Goal: Information Seeking & Learning: Learn about a topic

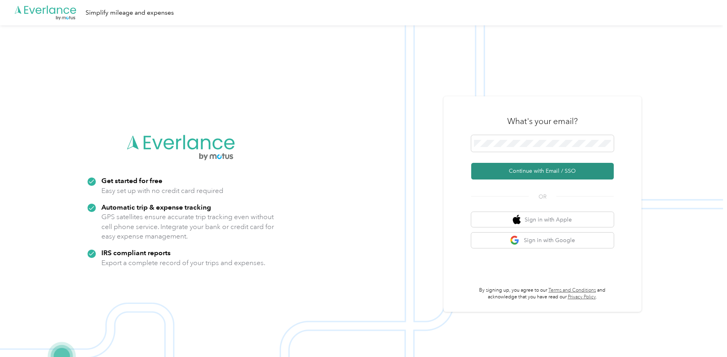
click at [547, 166] on button "Continue with Email / SSO" at bounding box center [542, 171] width 143 height 17
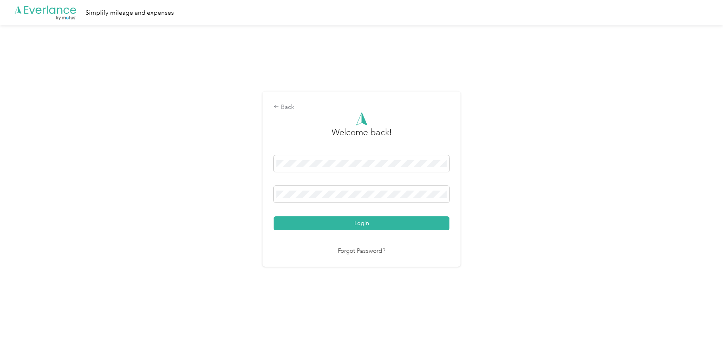
click at [312, 219] on button "Login" at bounding box center [362, 223] width 176 height 14
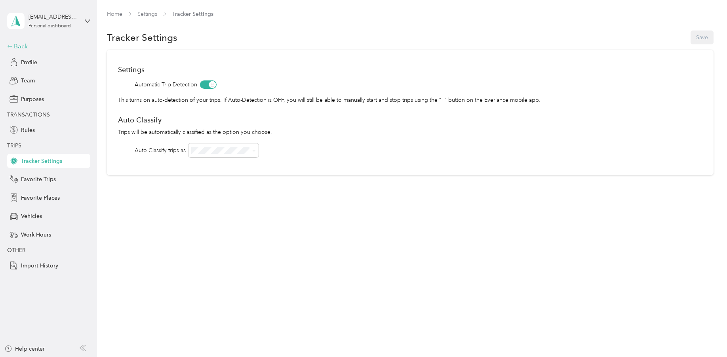
click at [28, 42] on div "Back" at bounding box center [46, 47] width 79 height 10
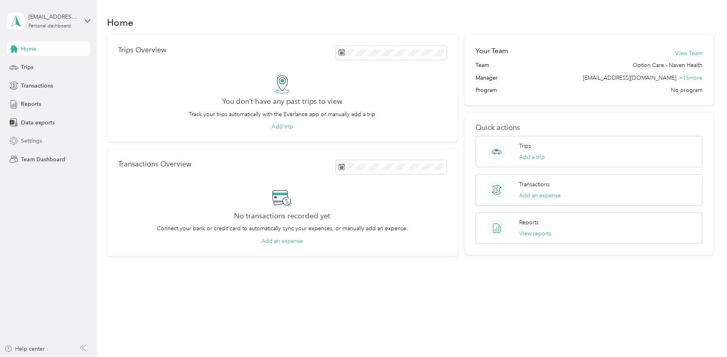
click at [42, 137] on div "Settings" at bounding box center [48, 141] width 83 height 14
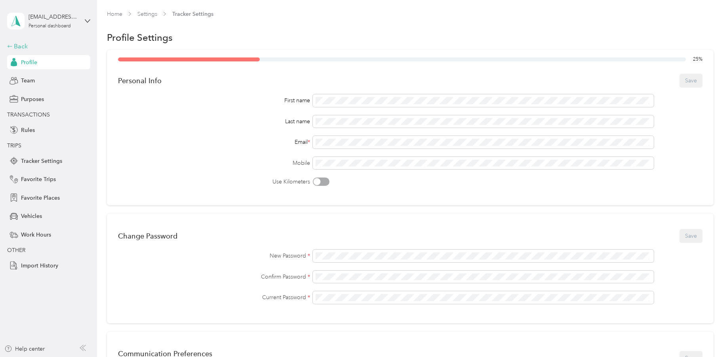
click at [19, 51] on div "Back" at bounding box center [46, 47] width 79 height 10
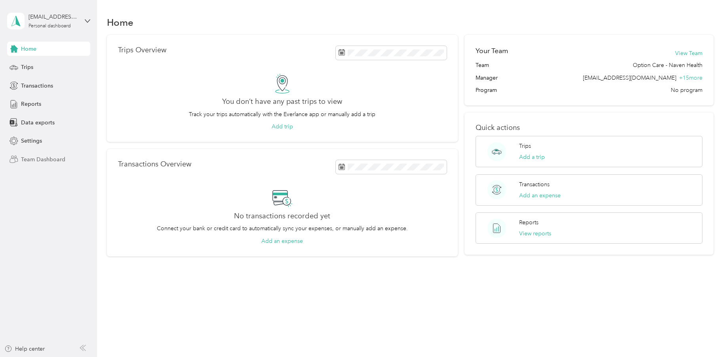
click at [48, 154] on div "Team Dashboard" at bounding box center [48, 159] width 83 height 14
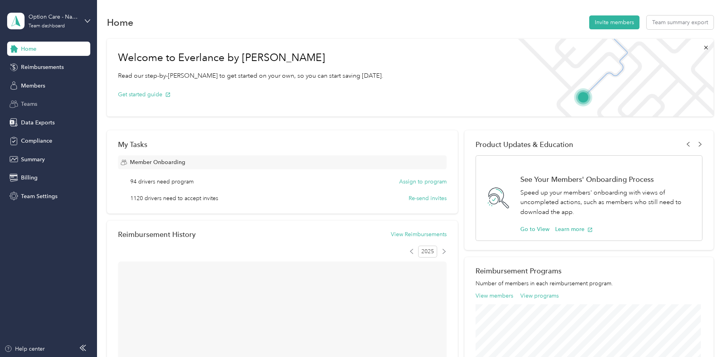
click at [69, 110] on div "Teams" at bounding box center [48, 104] width 83 height 14
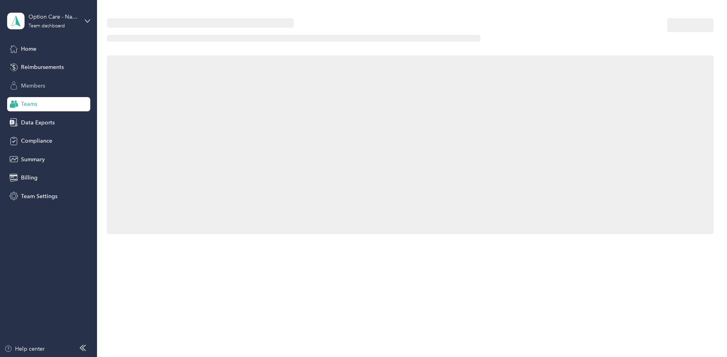
click at [63, 85] on div "Members" at bounding box center [48, 85] width 83 height 14
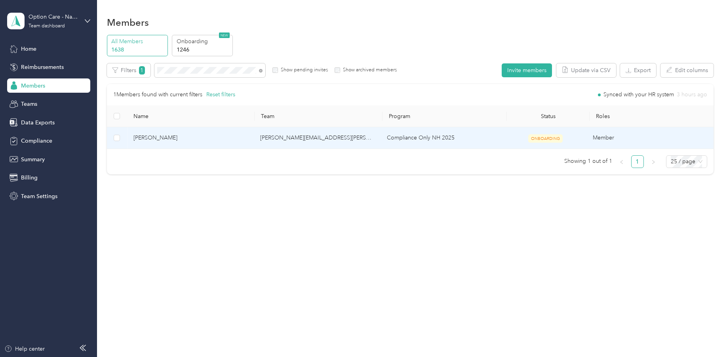
click at [157, 137] on span "[PERSON_NAME]" at bounding box center [190, 137] width 114 height 9
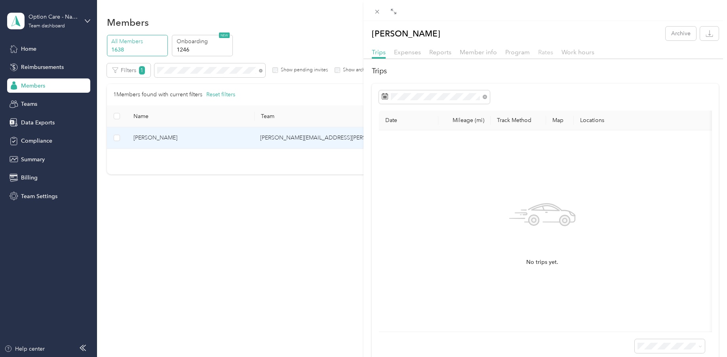
click at [548, 49] on span "Rates" at bounding box center [545, 52] width 15 height 8
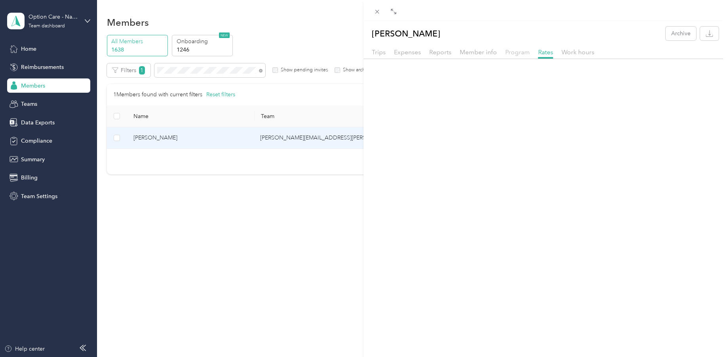
click at [522, 49] on span "Program" at bounding box center [517, 52] width 25 height 8
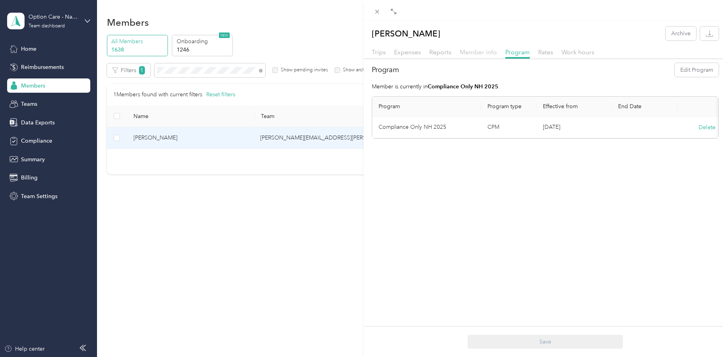
click at [471, 54] on span "Member info" at bounding box center [478, 52] width 37 height 8
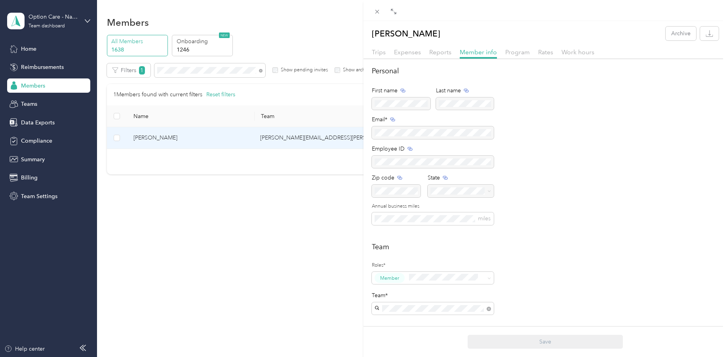
click at [549, 56] on div "Rates" at bounding box center [545, 53] width 15 height 10
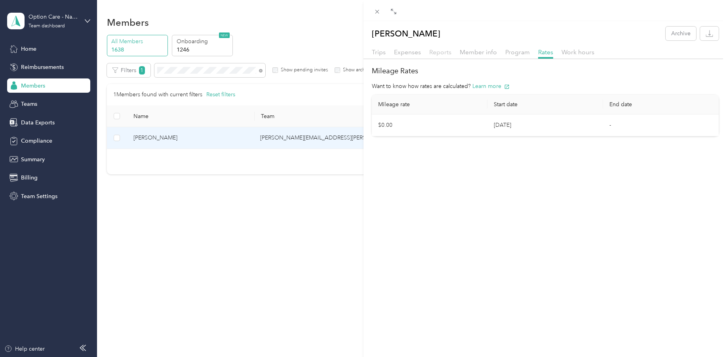
click at [443, 53] on span "Reports" at bounding box center [440, 52] width 22 height 8
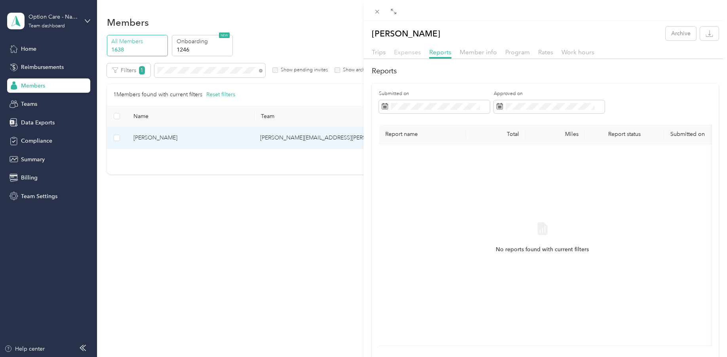
click at [395, 53] on span "Expenses" at bounding box center [407, 52] width 27 height 8
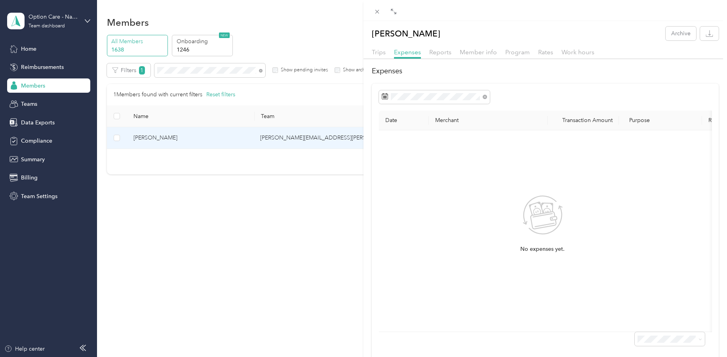
click at [377, 56] on div "Trips" at bounding box center [379, 53] width 14 height 10
click at [452, 101] on span at bounding box center [434, 96] width 111 height 13
click at [531, 95] on div at bounding box center [545, 96] width 333 height 13
click at [176, 277] on div "[PERSON_NAME] Archive Trips Expenses Reports Member info Program Rates Work hou…" at bounding box center [363, 178] width 727 height 357
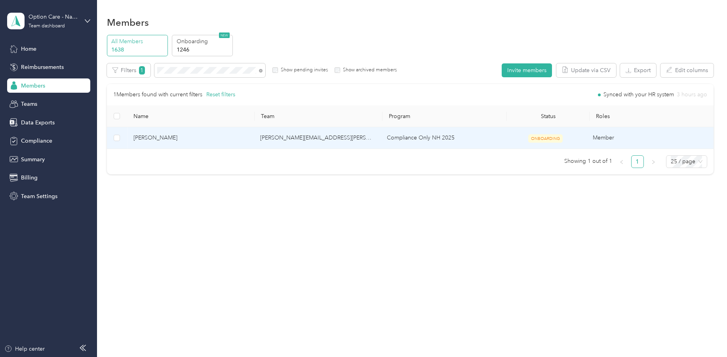
click at [154, 140] on span "[PERSON_NAME]" at bounding box center [190, 137] width 114 height 9
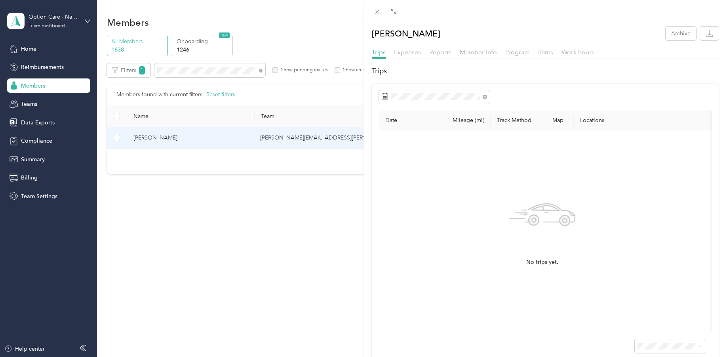
click at [36, 12] on div "[PERSON_NAME] Archive Trips Expenses Reports Member info Program Rates Work hou…" at bounding box center [363, 178] width 727 height 357
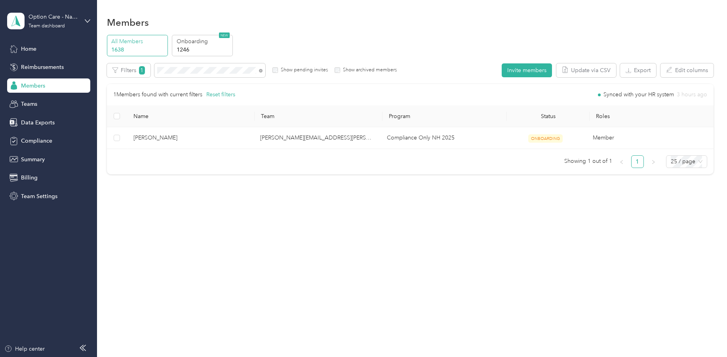
click at [50, 20] on div at bounding box center [363, 178] width 727 height 357
click at [82, 19] on div "Option Care - Naven Health Team dashboard" at bounding box center [48, 21] width 83 height 28
click at [47, 78] on div "Personal dashboard" at bounding box center [91, 83] width 156 height 14
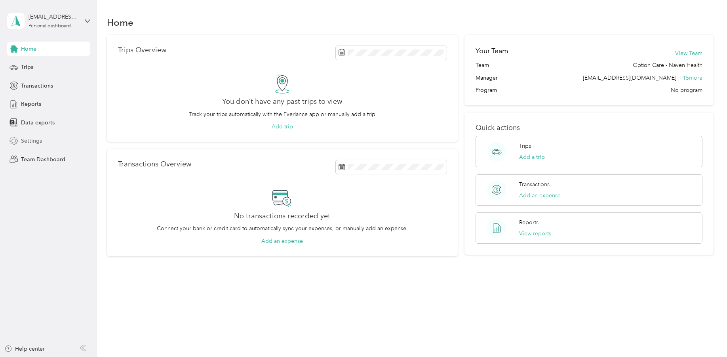
click at [45, 142] on div "Settings" at bounding box center [48, 141] width 83 height 14
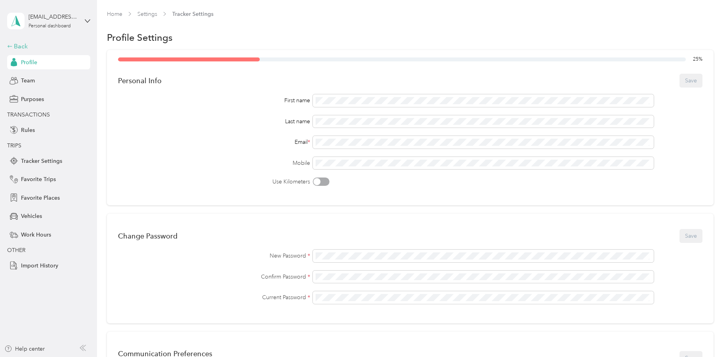
click at [25, 50] on div "Back" at bounding box center [46, 47] width 79 height 10
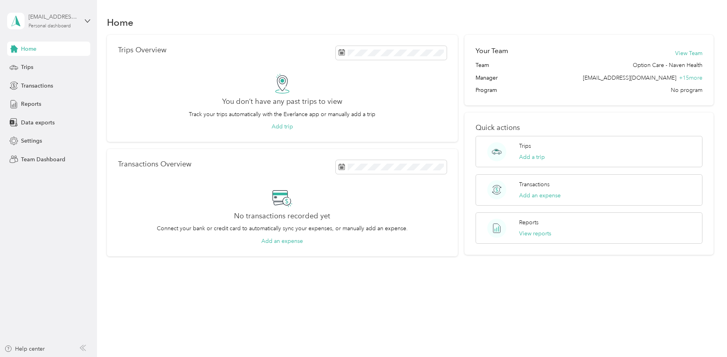
click at [61, 27] on div "Personal dashboard" at bounding box center [50, 26] width 42 height 5
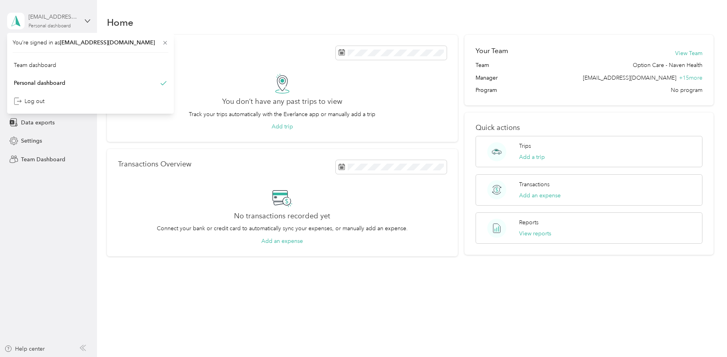
click at [59, 25] on div "Personal dashboard" at bounding box center [50, 26] width 42 height 5
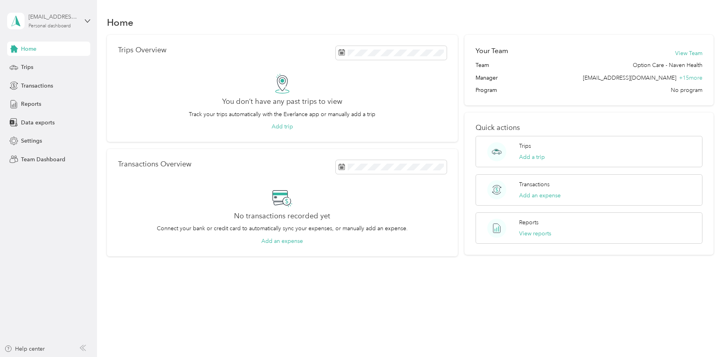
click at [63, 25] on div "Personal dashboard" at bounding box center [50, 26] width 42 height 5
click at [58, 65] on div "Team dashboard" at bounding box center [91, 63] width 156 height 14
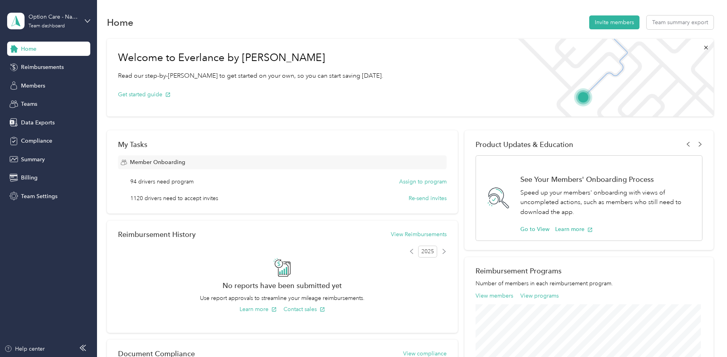
click at [72, 31] on div "Option Care - Naven Health Team dashboard" at bounding box center [48, 21] width 83 height 28
click at [63, 77] on div "Personal dashboard" at bounding box center [91, 83] width 156 height 14
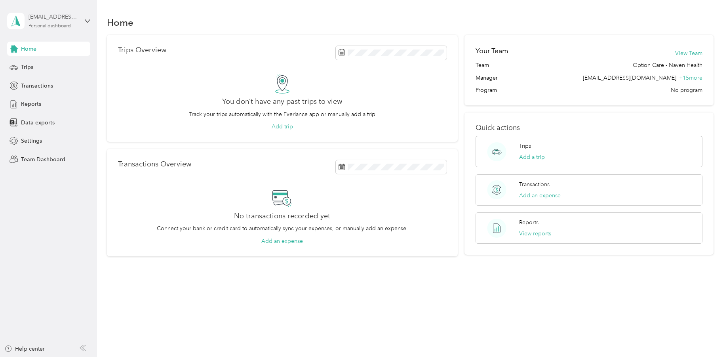
click at [61, 28] on div "Personal dashboard" at bounding box center [50, 26] width 42 height 5
click at [65, 67] on div "Team dashboard" at bounding box center [91, 65] width 156 height 14
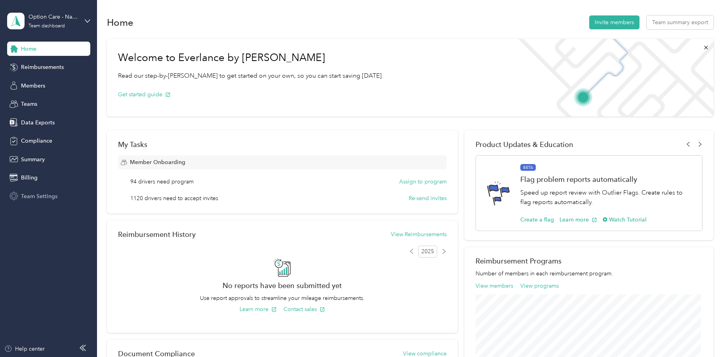
click at [35, 192] on span "Team Settings" at bounding box center [39, 196] width 36 height 8
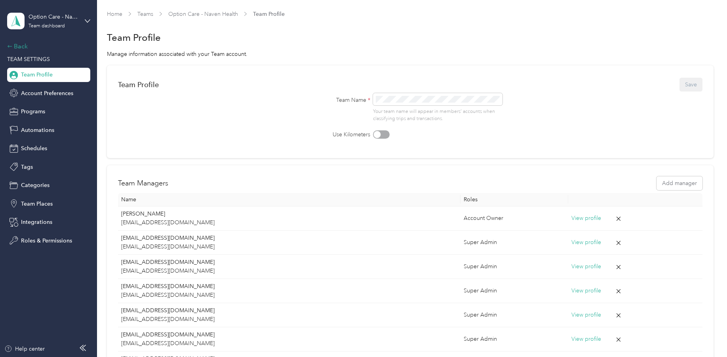
click at [28, 47] on div "Back" at bounding box center [46, 47] width 79 height 10
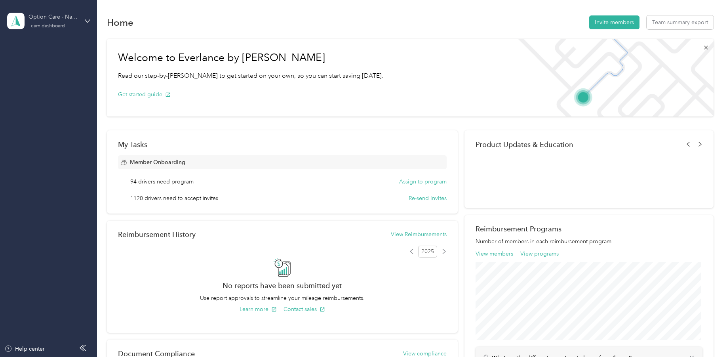
click at [49, 24] on div "Team dashboard" at bounding box center [47, 26] width 36 height 5
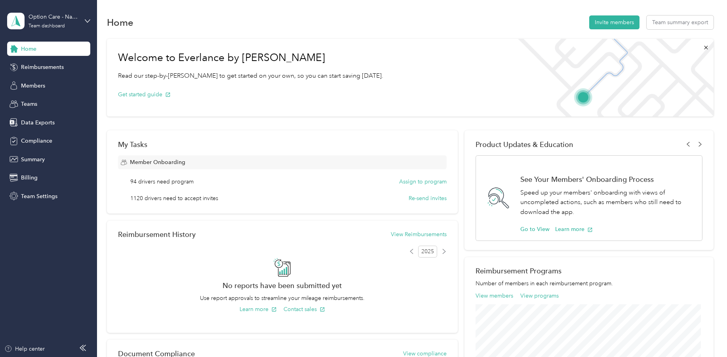
click at [54, 253] on aside "Option Care - Naven Health Team dashboard Home Reimbursements Members Teams Dat…" at bounding box center [48, 178] width 97 height 357
click at [46, 139] on span "Compliance" at bounding box center [36, 141] width 31 height 8
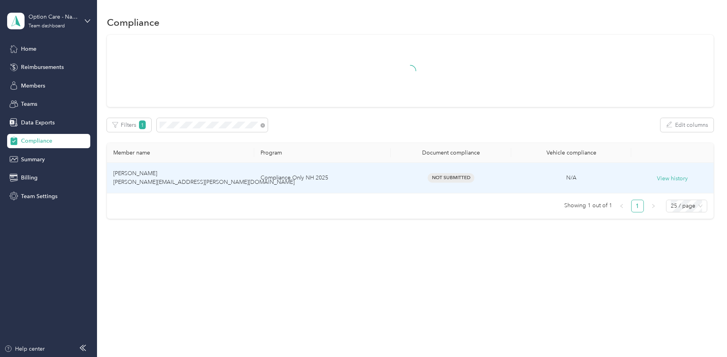
click at [146, 176] on td "[PERSON_NAME] [PERSON_NAME][EMAIL_ADDRESS][PERSON_NAME][DOMAIN_NAME]" at bounding box center [181, 178] width 148 height 30
click at [452, 175] on span "Not Submitted" at bounding box center [451, 177] width 47 height 9
click at [135, 172] on span "[PERSON_NAME] [PERSON_NAME][EMAIL_ADDRESS][PERSON_NAME][DOMAIN_NAME]" at bounding box center [203, 177] width 181 height 15
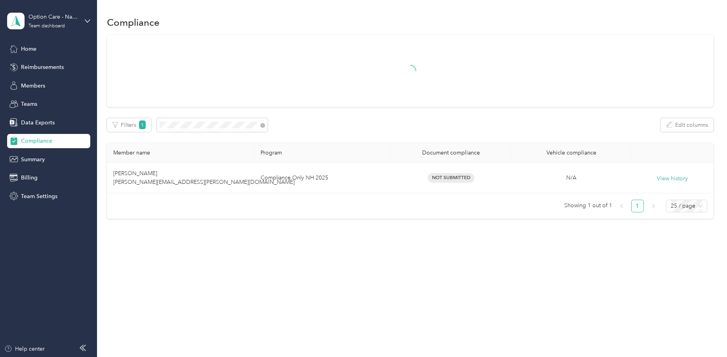
click at [215, 219] on div "Compliance Filters 1 Edit columns Member name Program Document compliance Vehic…" at bounding box center [410, 130] width 626 height 261
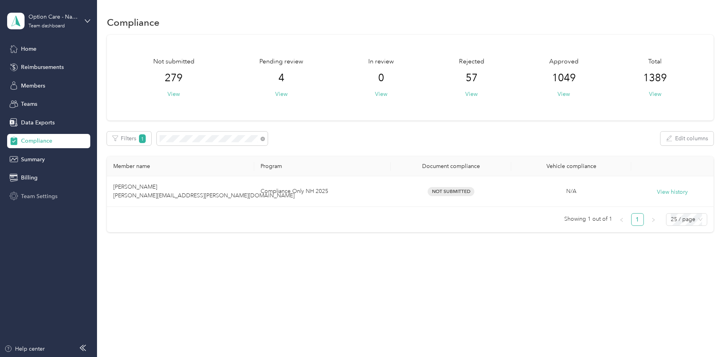
click at [36, 198] on span "Team Settings" at bounding box center [39, 196] width 36 height 8
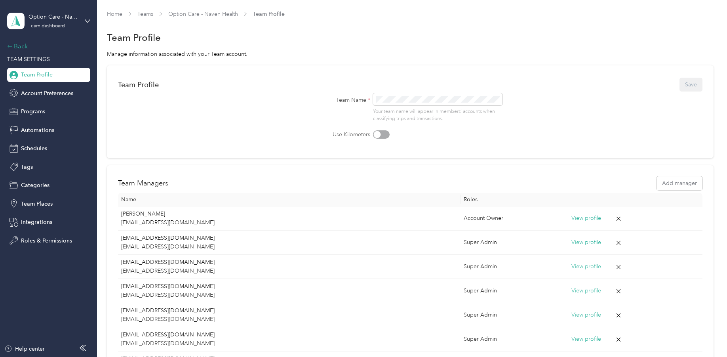
click at [23, 45] on div "Back" at bounding box center [46, 47] width 79 height 10
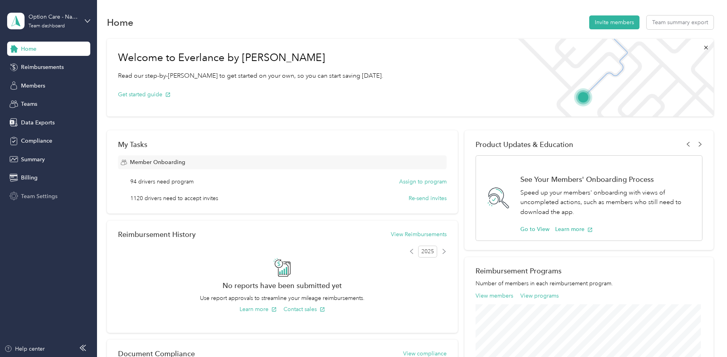
click at [36, 192] on span "Team Settings" at bounding box center [39, 196] width 36 height 8
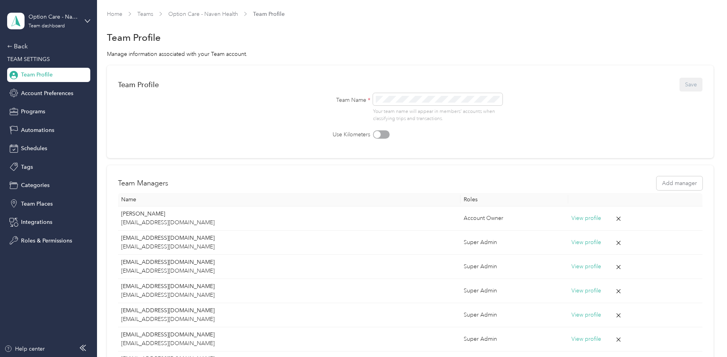
click at [30, 60] on span "TEAM SETTINGS" at bounding box center [28, 59] width 43 height 7
click at [20, 45] on div "Back" at bounding box center [46, 47] width 79 height 10
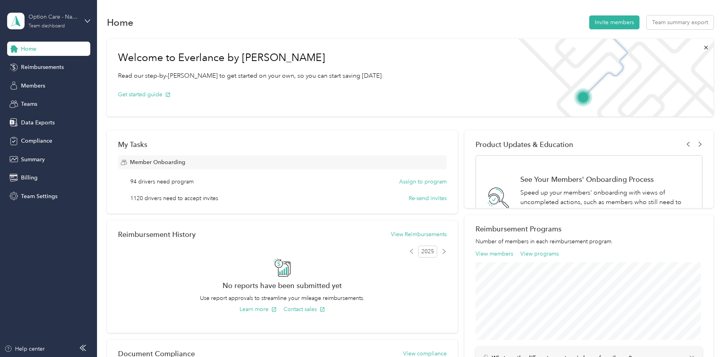
click at [67, 23] on div "Option Care - Naven Health Team dashboard" at bounding box center [53, 21] width 49 height 16
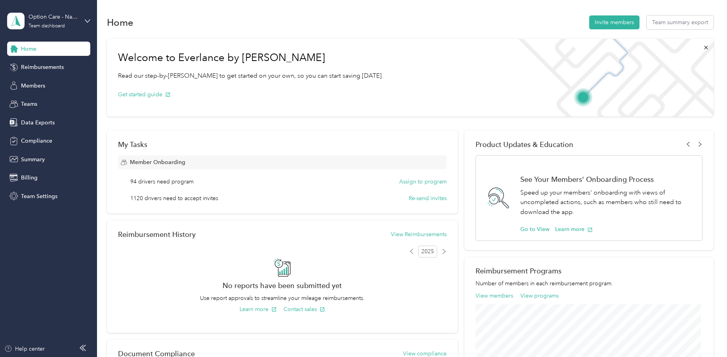
click at [47, 82] on div "Personal dashboard" at bounding box center [39, 83] width 50 height 8
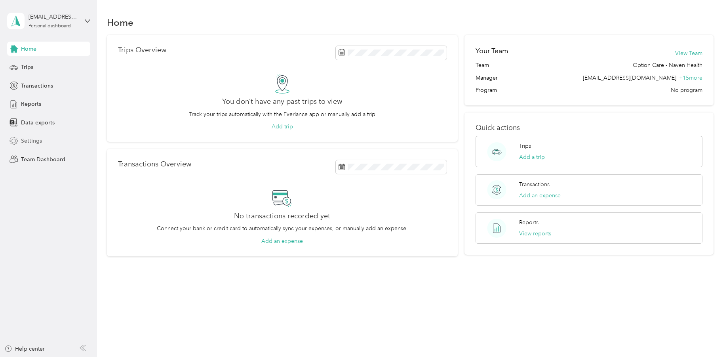
click at [36, 144] on span "Settings" at bounding box center [31, 141] width 21 height 8
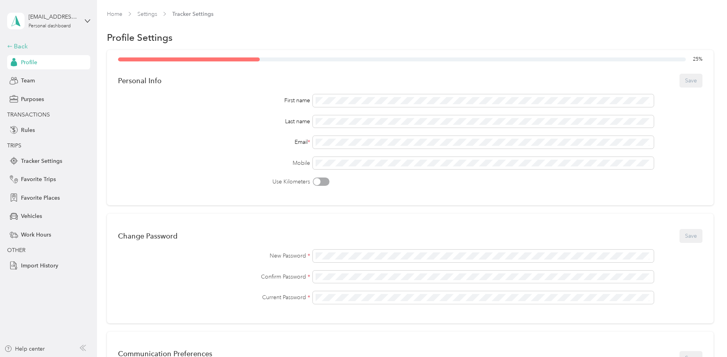
click at [19, 45] on div "Back" at bounding box center [46, 47] width 79 height 10
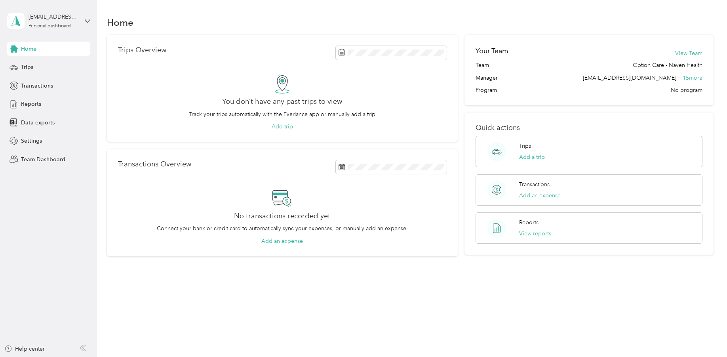
click at [53, 174] on aside "[EMAIL_ADDRESS][DOMAIN_NAME] Personal dashboard Home Trips Transactions Reports…" at bounding box center [48, 178] width 97 height 357
click at [30, 144] on span "Settings" at bounding box center [31, 141] width 21 height 8
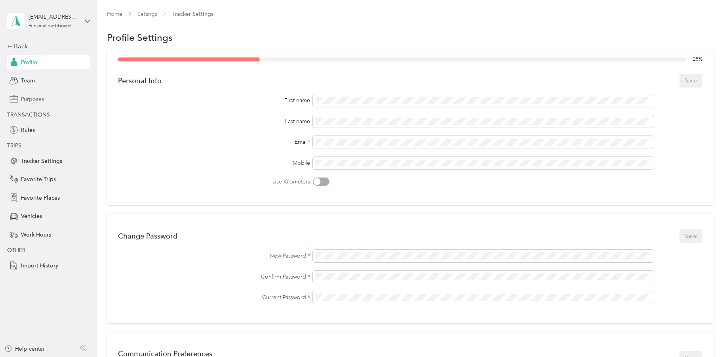
click at [42, 95] on span "Purposes" at bounding box center [32, 99] width 23 height 8
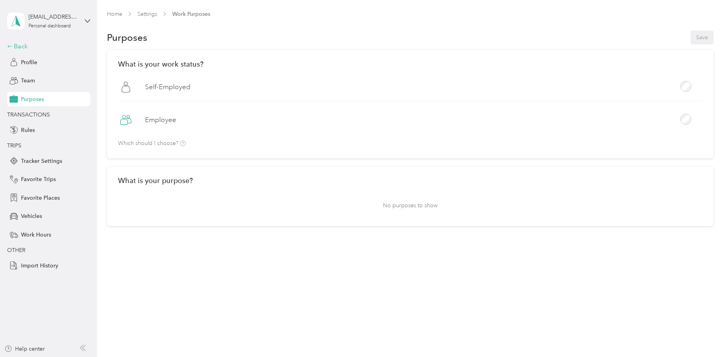
click at [21, 48] on div "Back" at bounding box center [46, 47] width 79 height 10
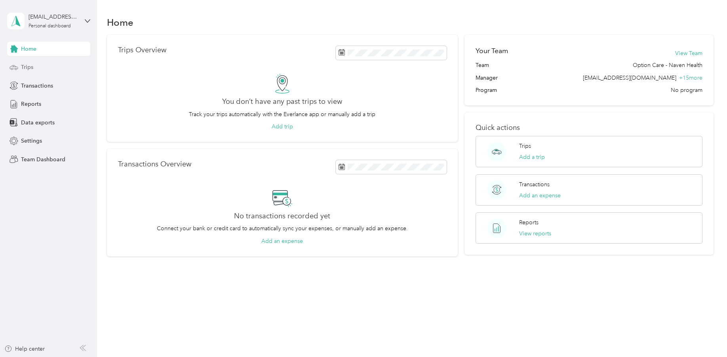
click at [36, 63] on div "Trips" at bounding box center [48, 67] width 83 height 14
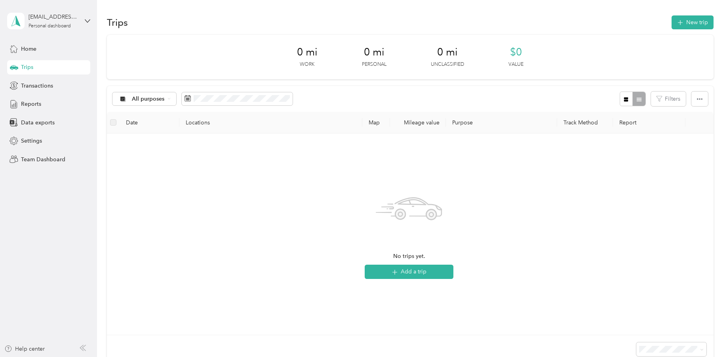
click at [42, 31] on div "[EMAIL_ADDRESS][DOMAIN_NAME] Personal dashboard" at bounding box center [48, 21] width 83 height 28
click at [53, 67] on div "Team dashboard" at bounding box center [91, 65] width 156 height 14
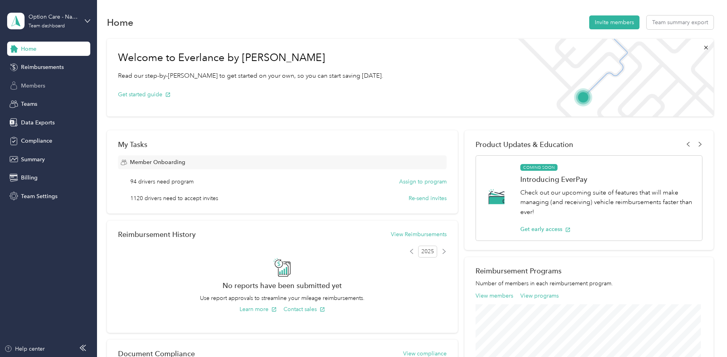
click at [38, 84] on span "Members" at bounding box center [33, 86] width 24 height 8
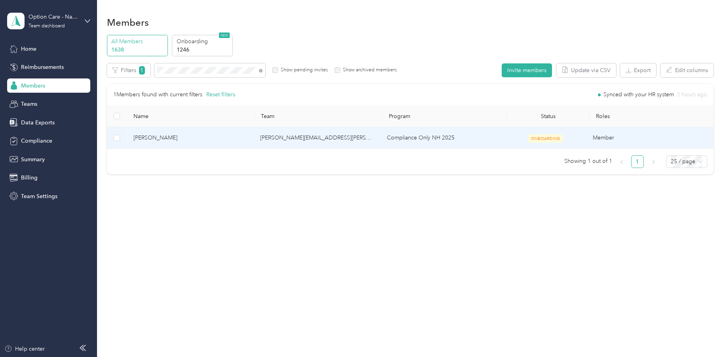
click at [160, 141] on span "[PERSON_NAME]" at bounding box center [190, 137] width 114 height 9
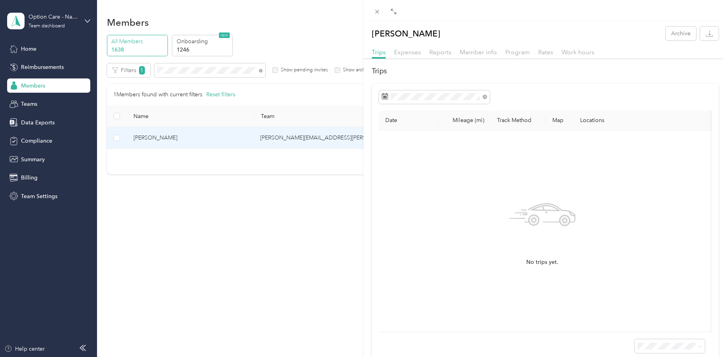
click at [139, 212] on div "[PERSON_NAME] Archive Trips Expenses Reports Member info Program Rates Work hou…" at bounding box center [363, 178] width 727 height 357
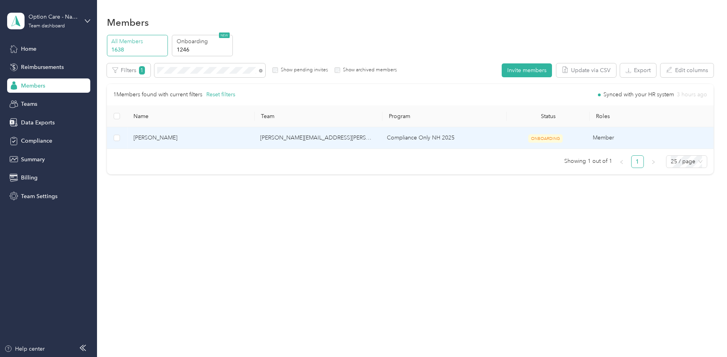
click at [136, 146] on td "[PERSON_NAME]" at bounding box center [190, 138] width 127 height 22
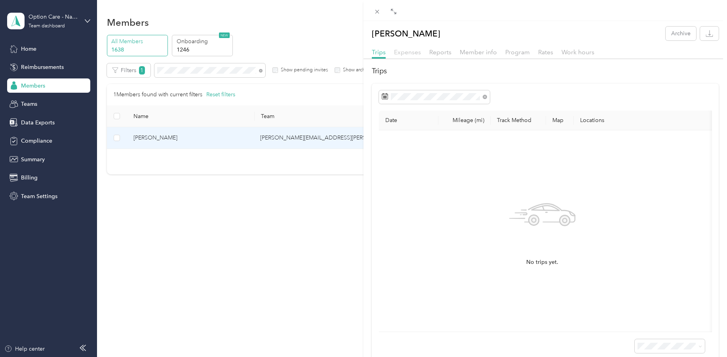
click at [404, 52] on span "Expenses" at bounding box center [407, 52] width 27 height 8
click at [465, 57] on div "Trips Expenses Reports Member info Program Rates Work hours" at bounding box center [544, 53] width 363 height 11
click at [484, 56] on div "Member info" at bounding box center [478, 53] width 37 height 10
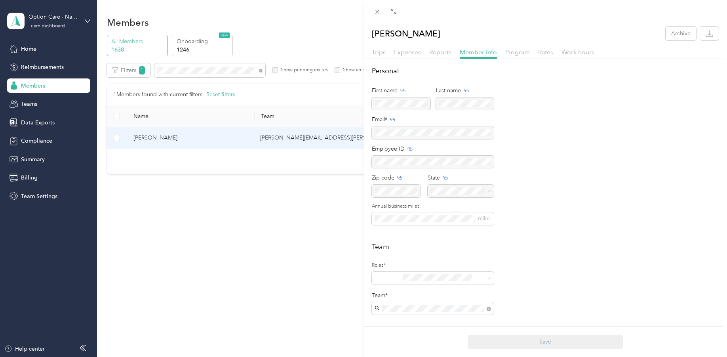
click at [513, 57] on div "Program" at bounding box center [517, 53] width 25 height 10
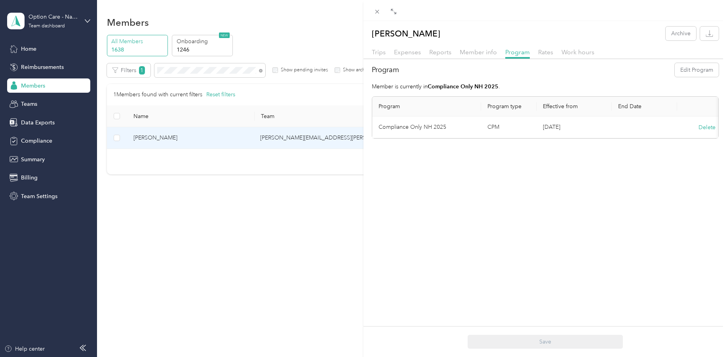
click at [553, 58] on div "Trips Expenses Reports Member info Program Rates Work hours" at bounding box center [544, 53] width 363 height 11
click at [570, 54] on span "Work hours" at bounding box center [577, 52] width 33 height 8
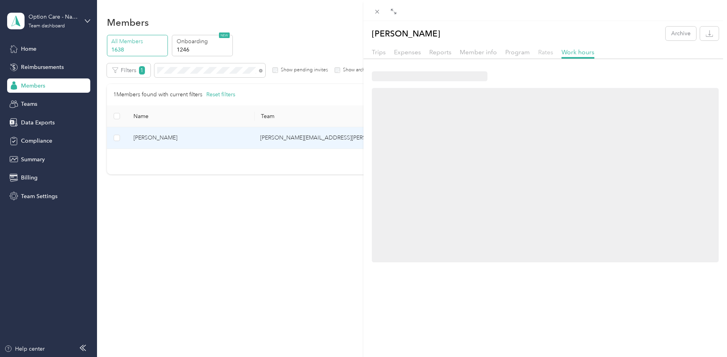
click at [541, 53] on span "Rates" at bounding box center [545, 52] width 15 height 8
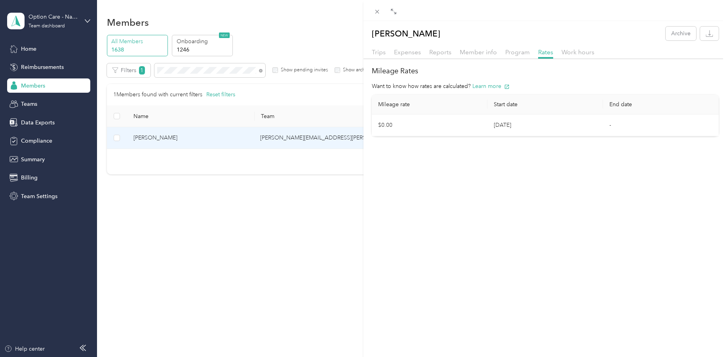
click at [496, 56] on div "Trips Expenses Reports Member info Program Rates Work hours" at bounding box center [544, 53] width 363 height 11
click at [482, 55] on span "Member info" at bounding box center [478, 52] width 37 height 8
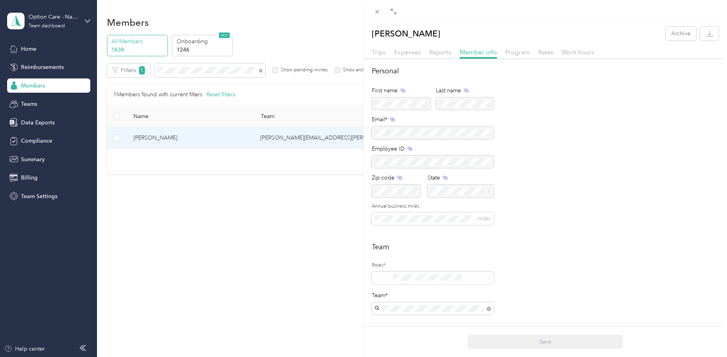
click at [387, 53] on div "Trips Expenses Reports Member info Program Rates Work hours" at bounding box center [544, 53] width 363 height 11
click at [382, 53] on span "Trips" at bounding box center [379, 52] width 14 height 8
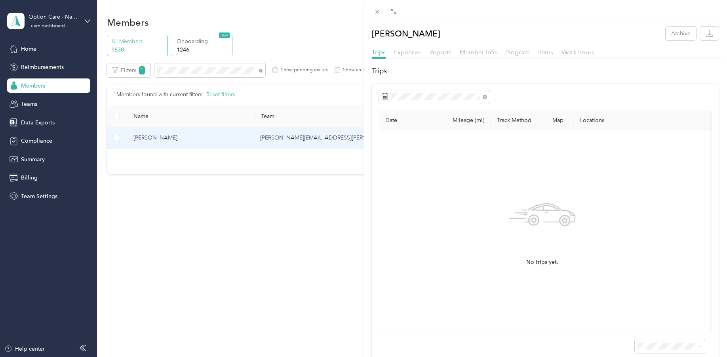
click at [327, 306] on div "[PERSON_NAME] Archive Trips Expenses Reports Member info Program Rates Work hou…" at bounding box center [363, 178] width 727 height 357
